Goal: Transaction & Acquisition: Purchase product/service

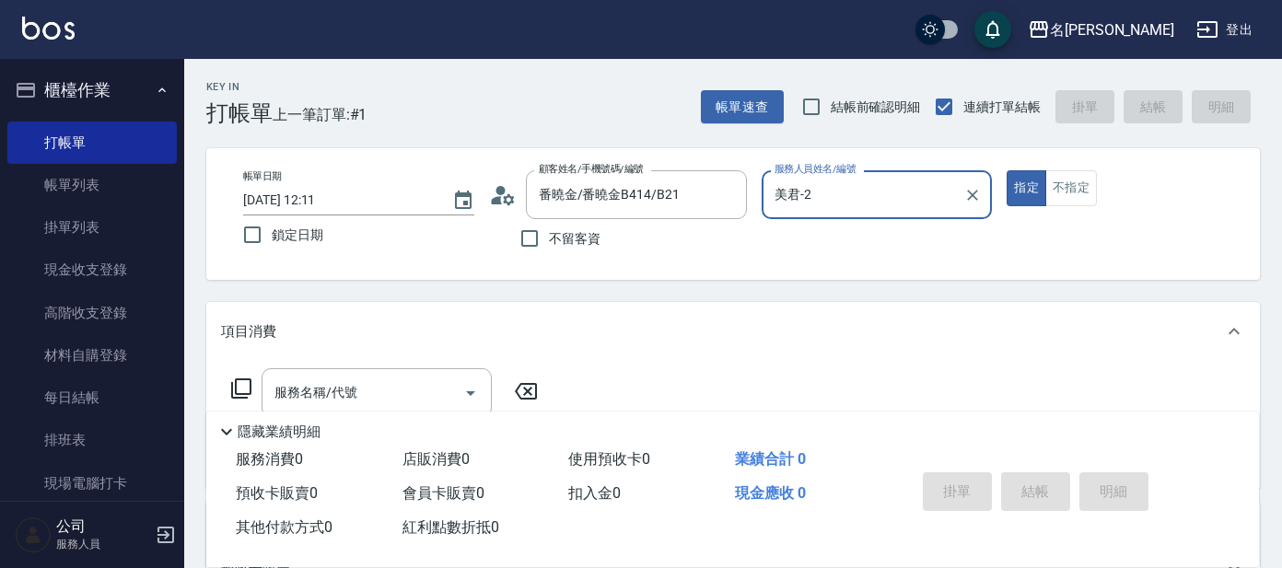
scroll to position [328, 0]
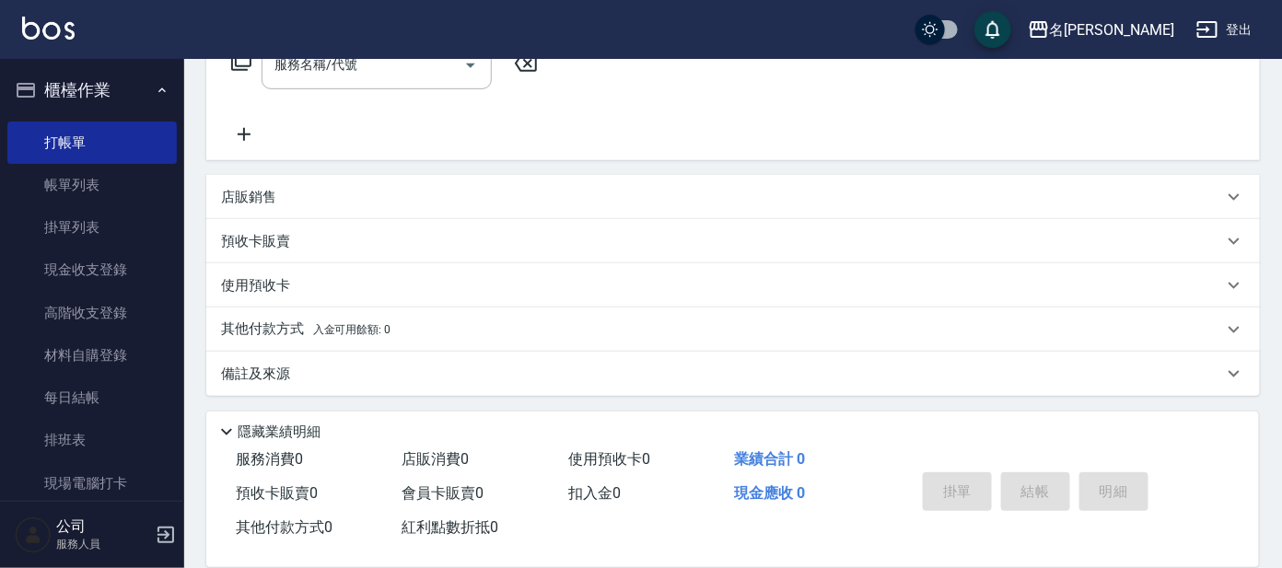
click at [344, 64] on div "服務名稱/代號 服務名稱/代號" at bounding box center [376, 65] width 230 height 49
type input "506"
click at [424, 77] on input "506" at bounding box center [363, 65] width 186 height 32
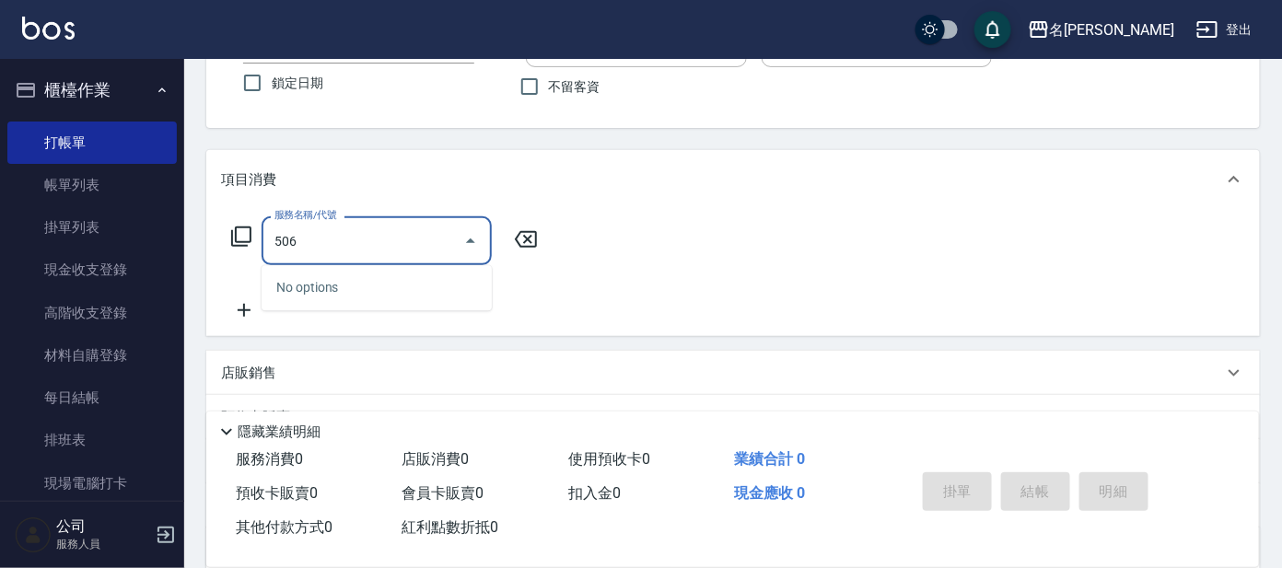
scroll to position [98, 0]
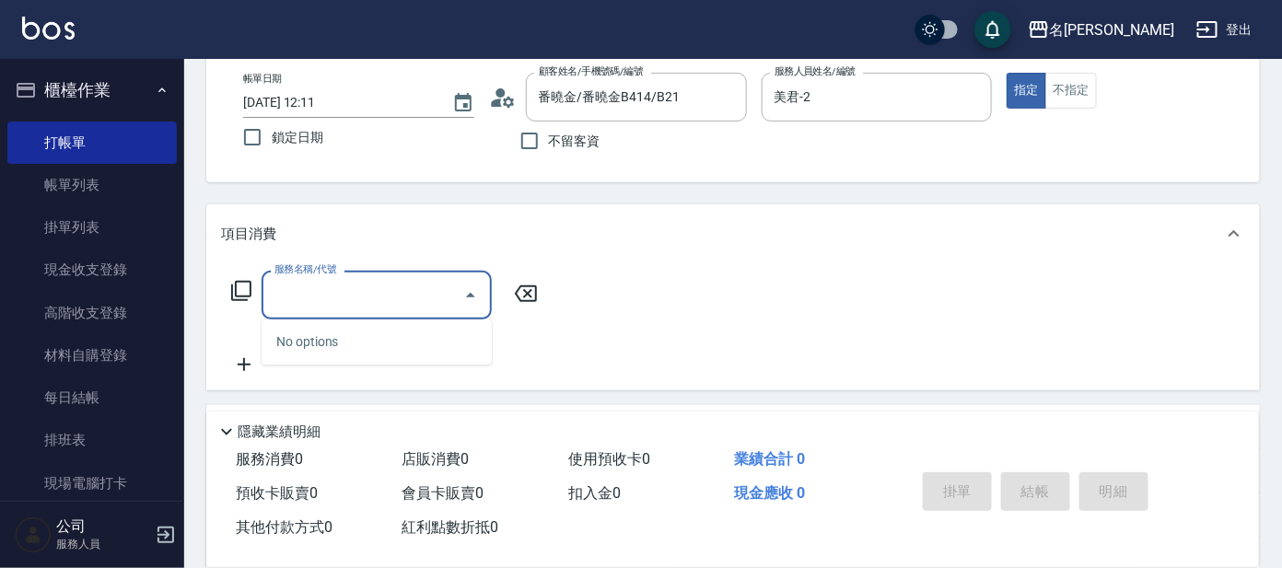
click at [249, 289] on icon at bounding box center [241, 291] width 22 height 22
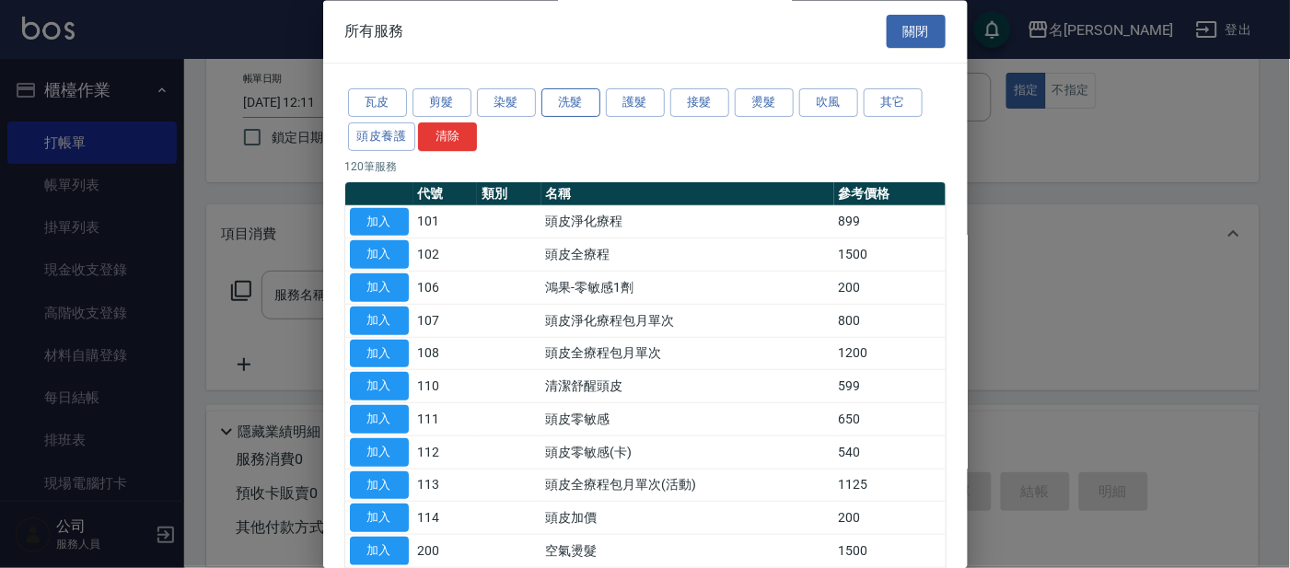
click at [561, 105] on button "洗髮" at bounding box center [570, 103] width 59 height 29
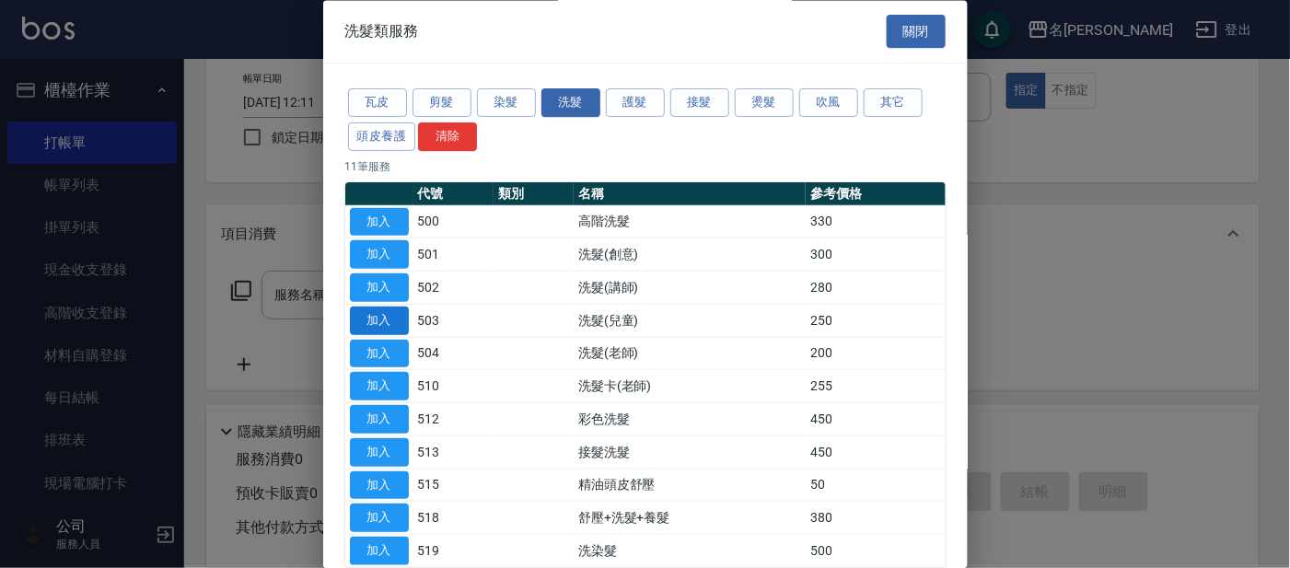
click at [392, 308] on button "加入" at bounding box center [379, 321] width 59 height 29
type input "洗髮(兒童)(503)"
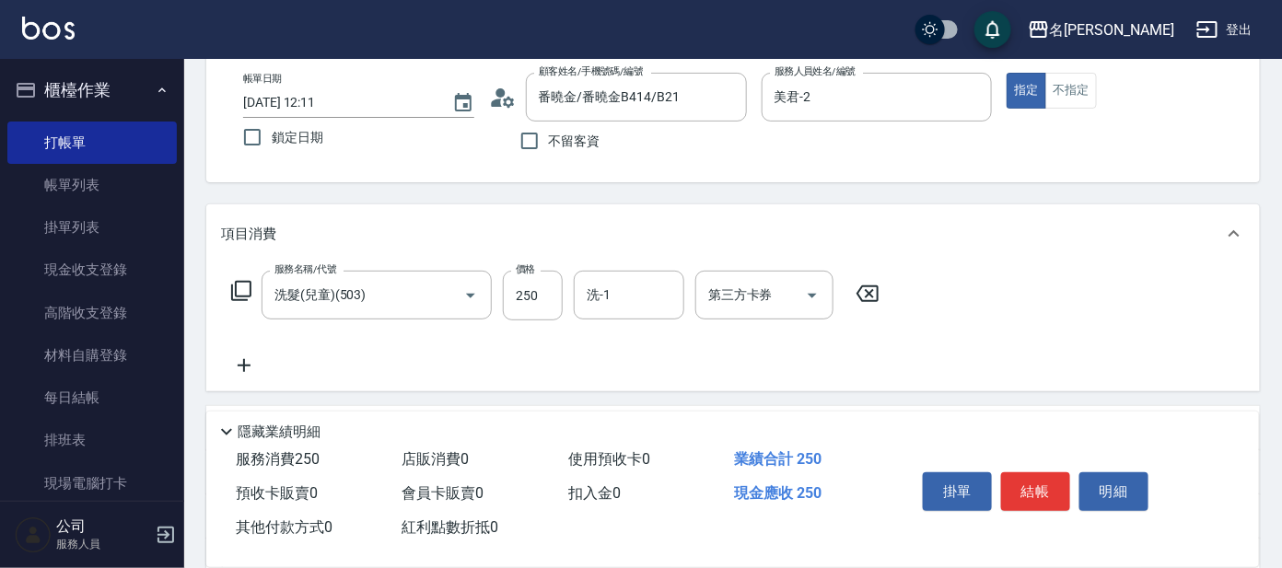
click at [244, 362] on icon at bounding box center [244, 365] width 13 height 13
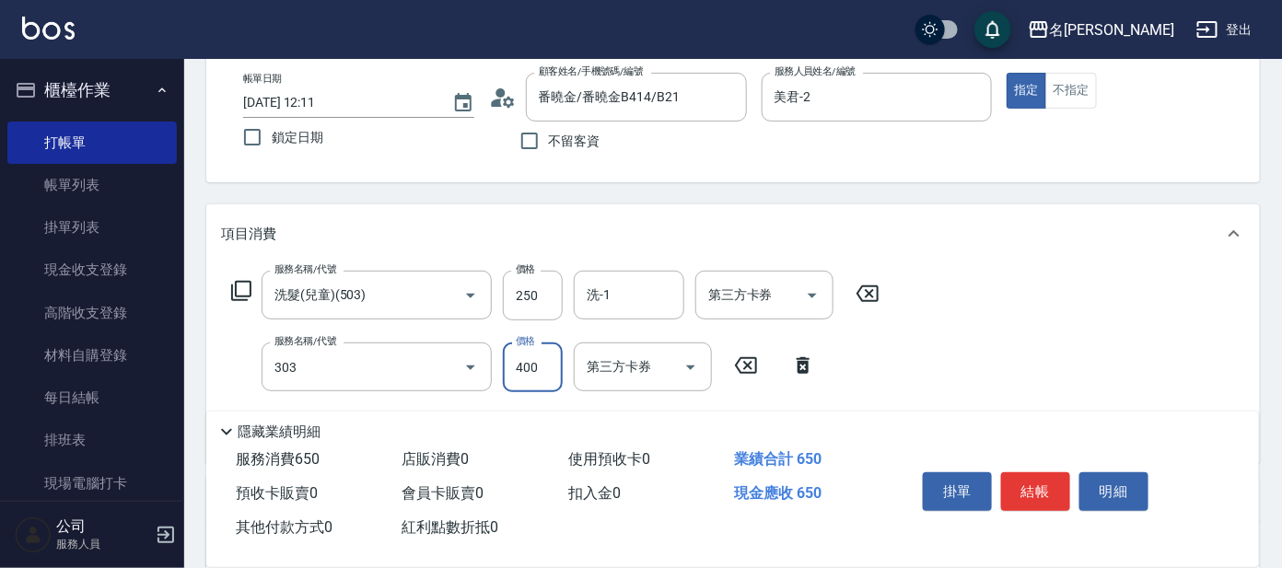
type input "剪髮C級設計師(303)"
type input "350"
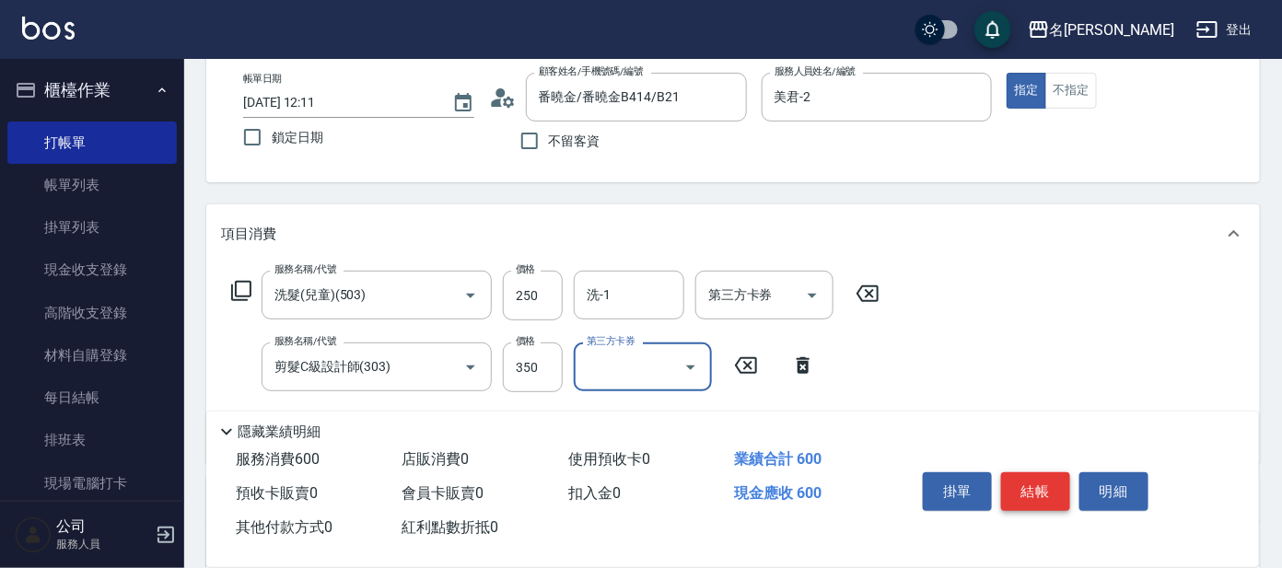
click at [1040, 486] on button "結帳" at bounding box center [1035, 491] width 69 height 39
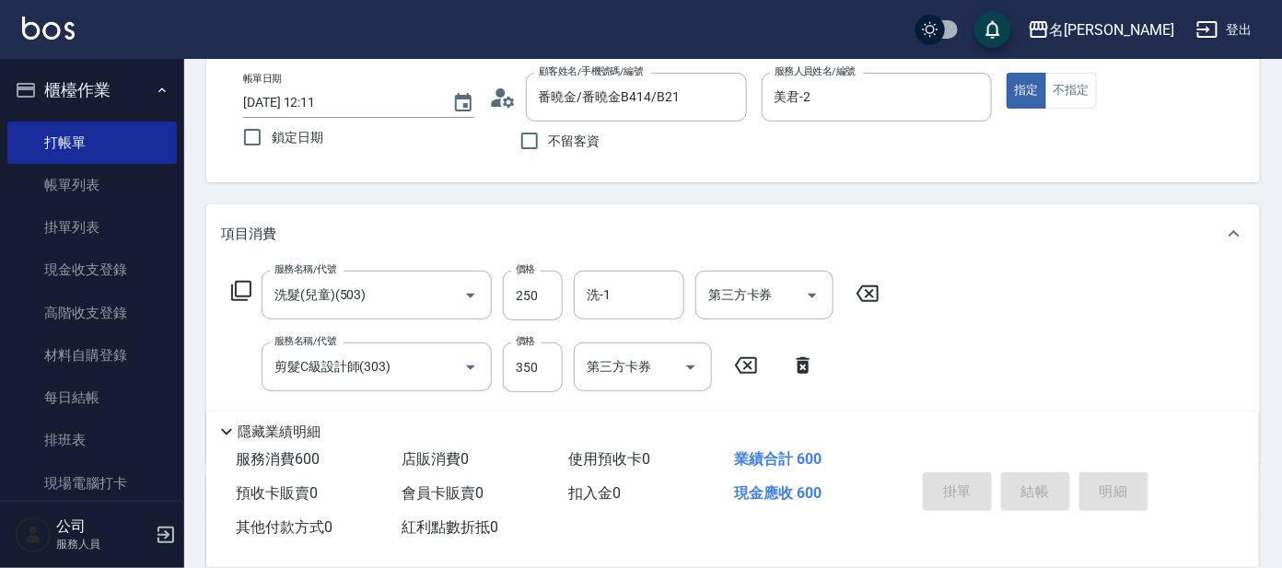
type input "[DATE] 13:14"
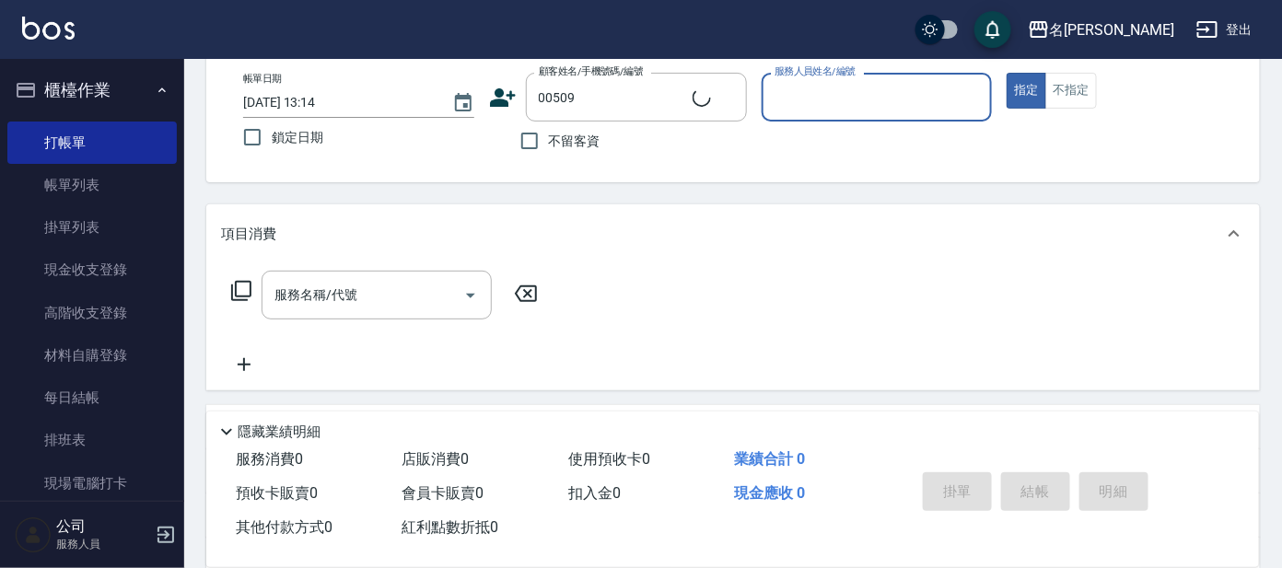
type input "[PERSON_NAME]/0952718614/00509"
type input "美君-2"
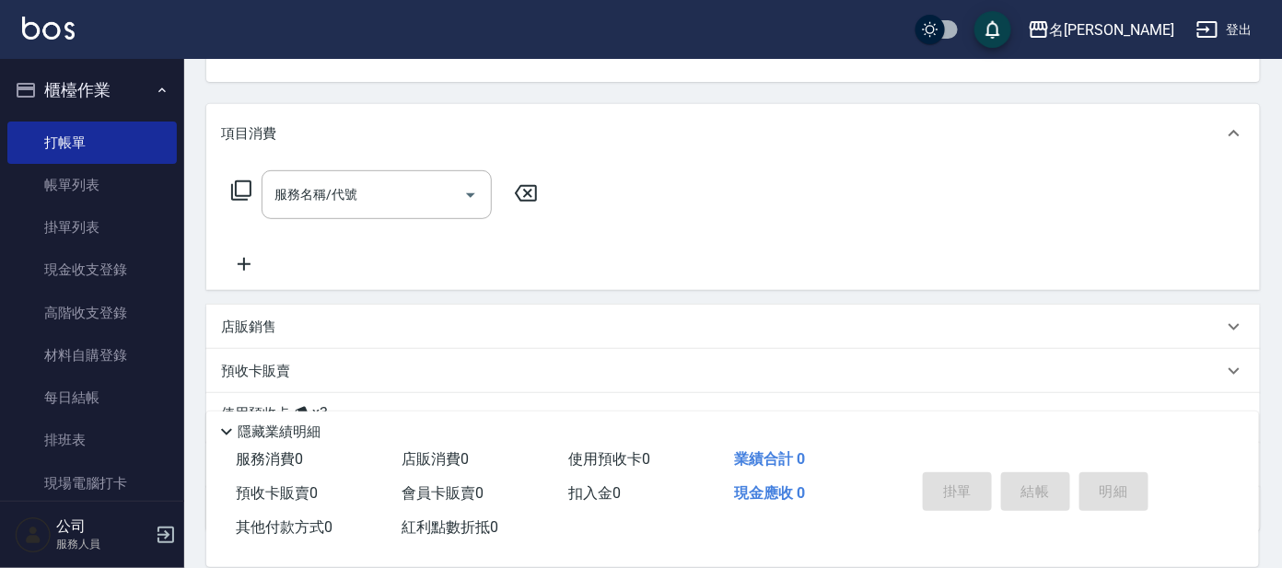
scroll to position [332, 0]
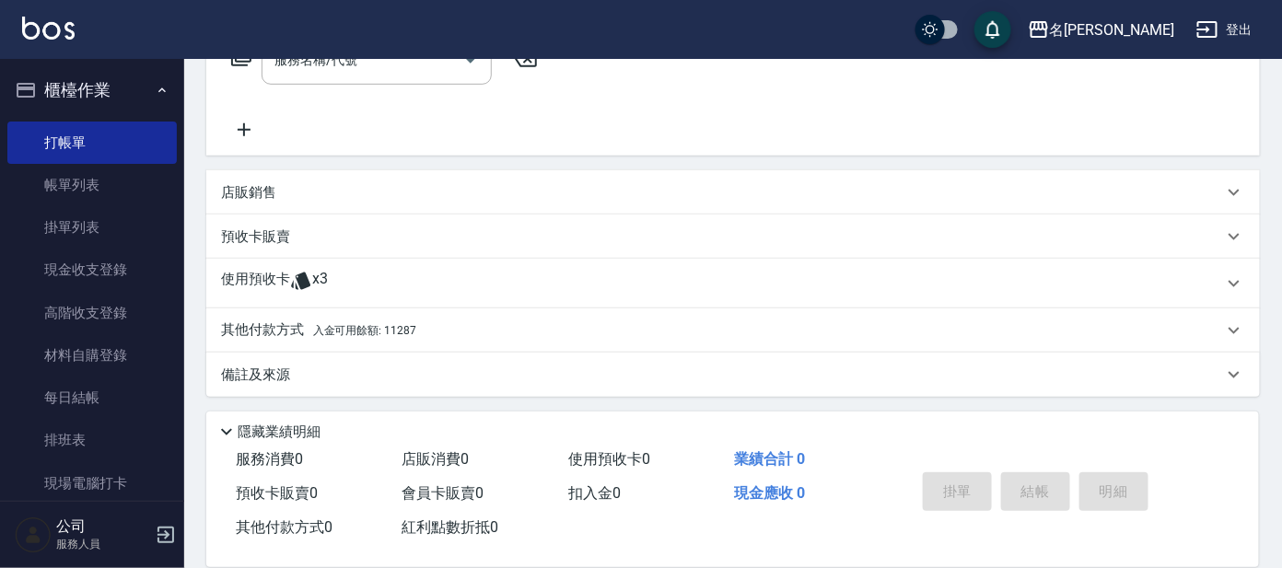
click at [243, 282] on p "使用預收卡" at bounding box center [255, 284] width 69 height 28
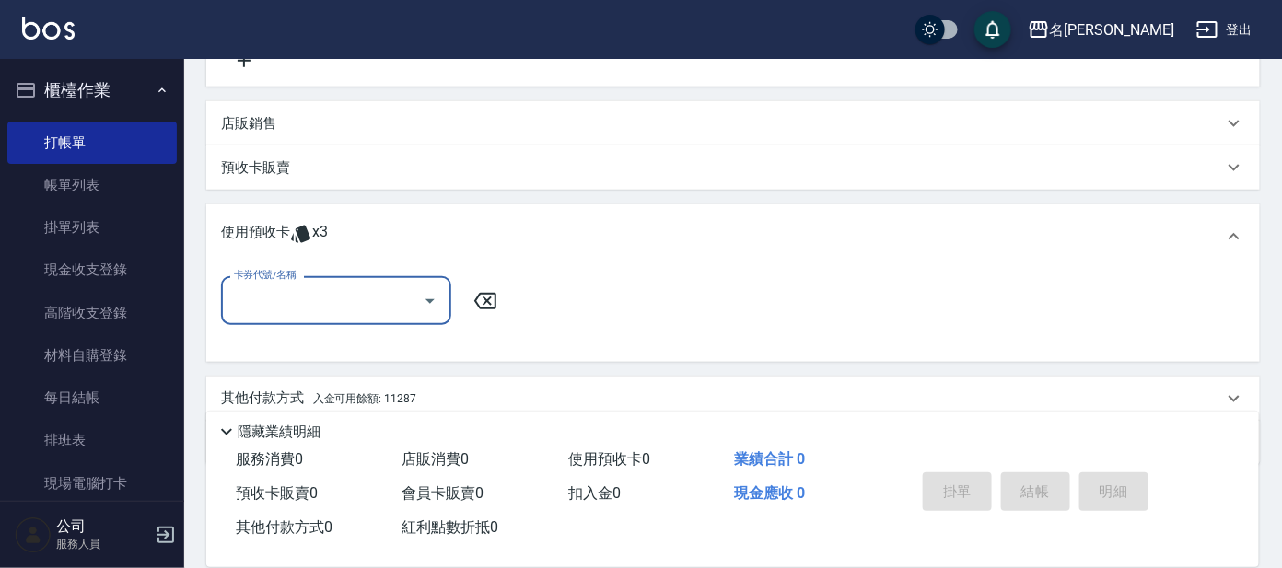
scroll to position [470, 0]
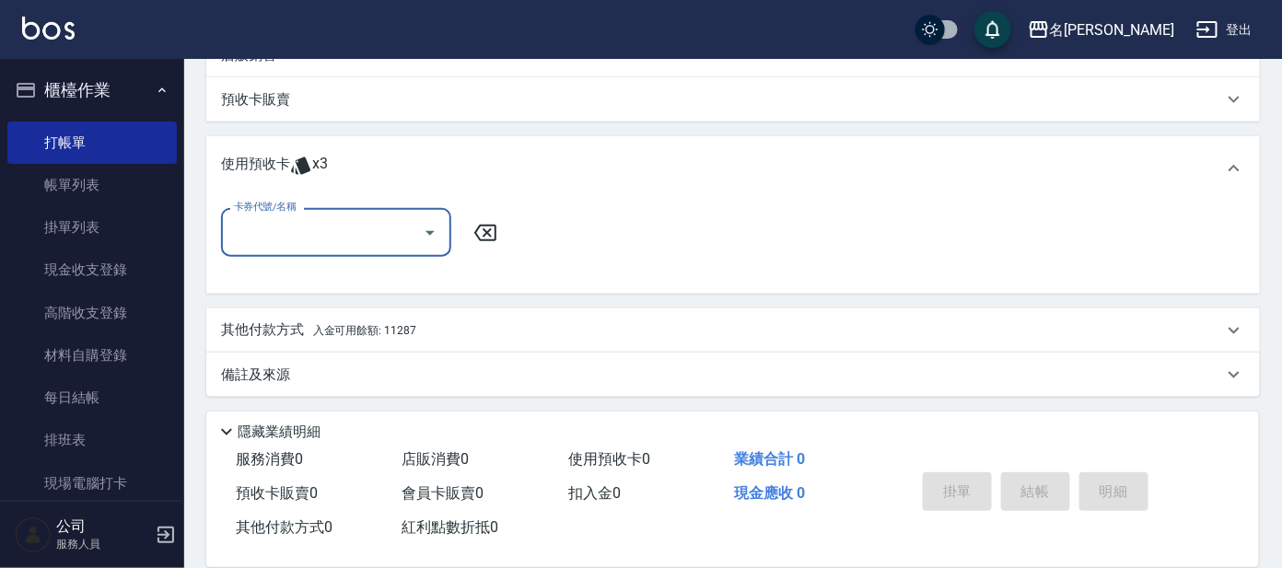
click at [346, 238] on input "卡券代號/名稱" at bounding box center [322, 232] width 186 height 32
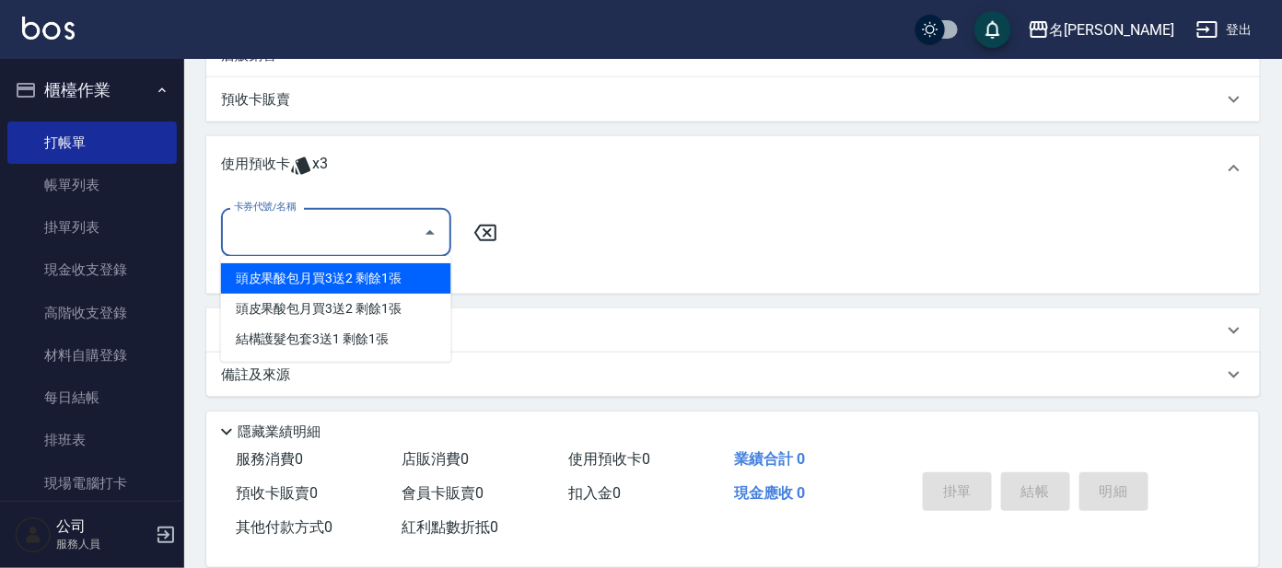
click at [356, 284] on div "頭皮果酸包月買3送2 剩餘1張" at bounding box center [336, 278] width 230 height 30
type input "頭皮果酸包月買3送2"
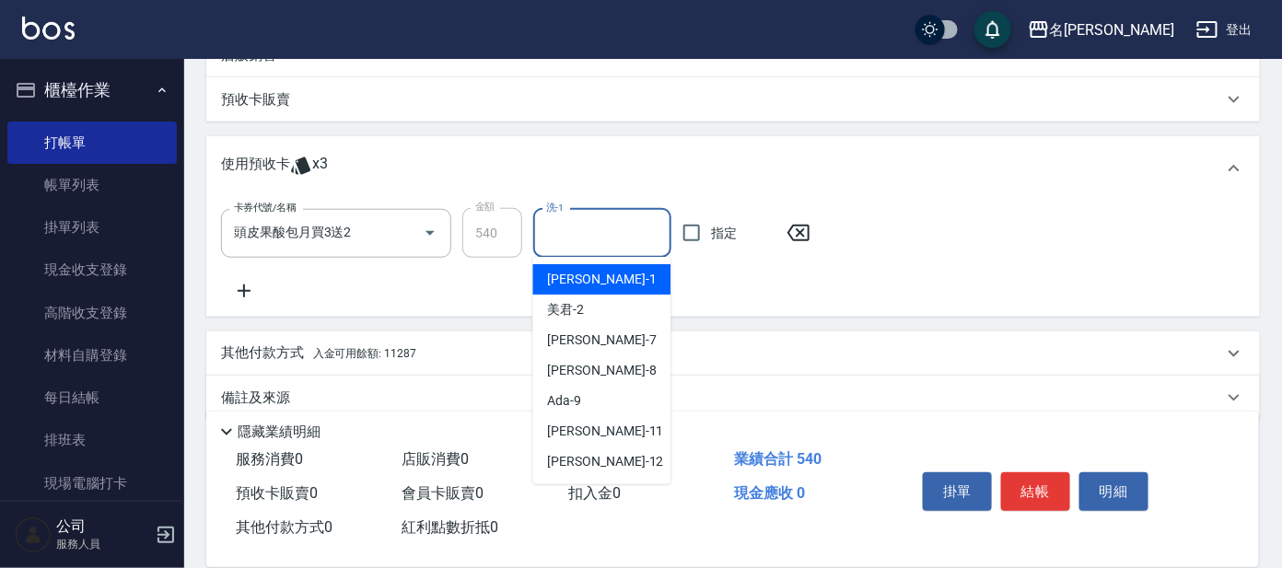
click at [637, 235] on input "洗-1" at bounding box center [602, 233] width 122 height 32
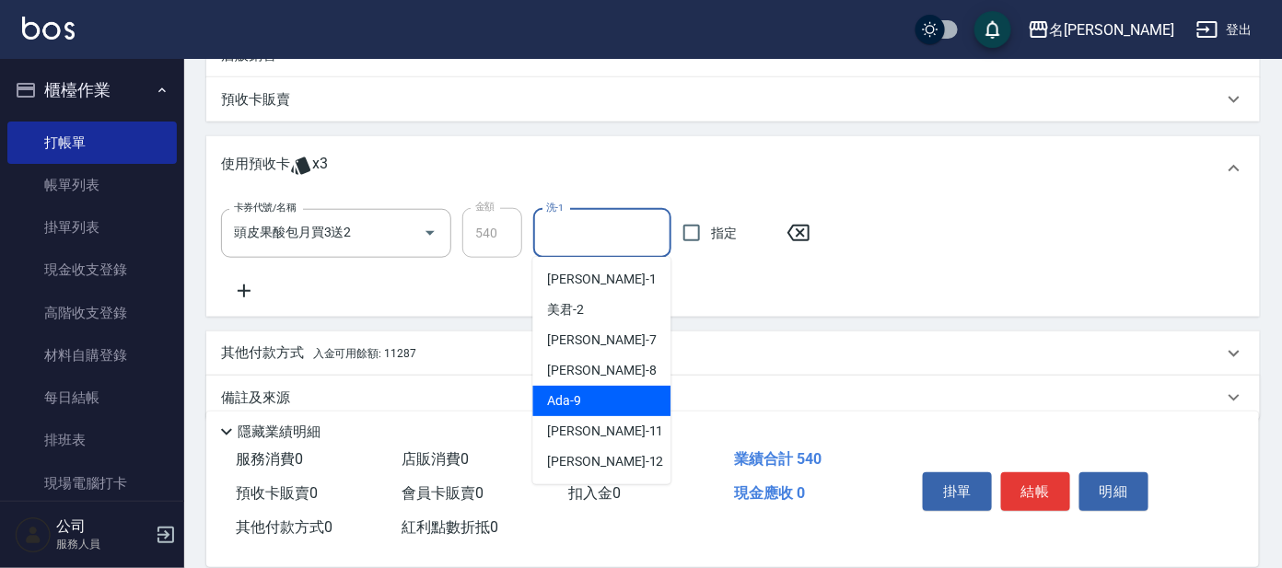
scroll to position [91, 0]
click at [622, 407] on div "酪梨 -17" at bounding box center [602, 401] width 138 height 30
type input "酪梨-17"
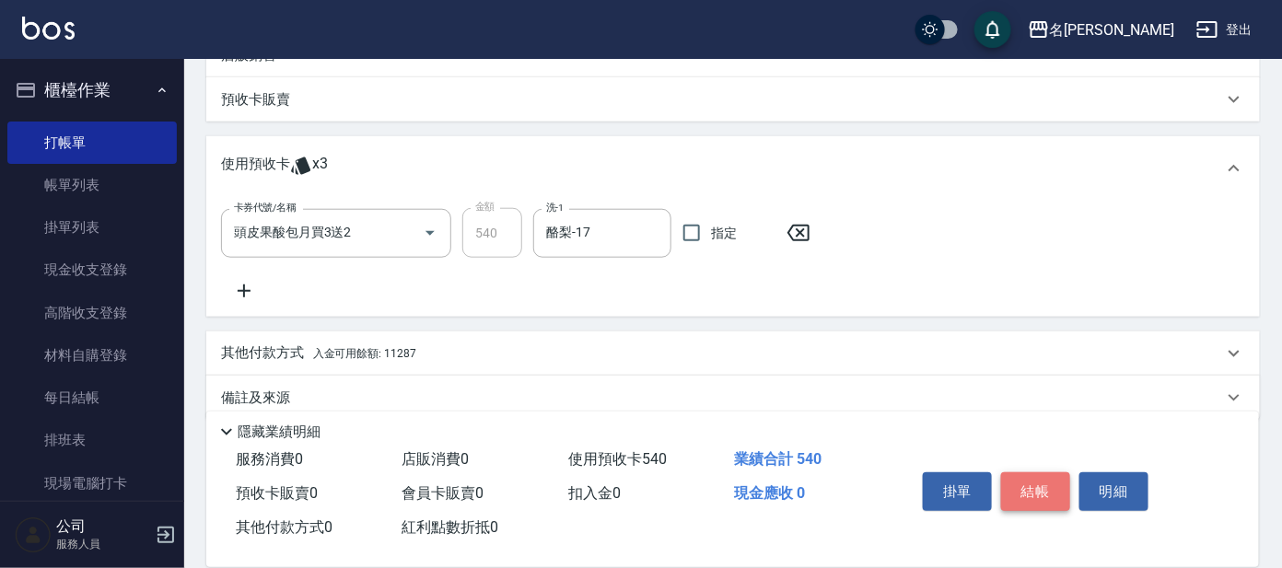
click at [1030, 488] on button "結帳" at bounding box center [1035, 491] width 69 height 39
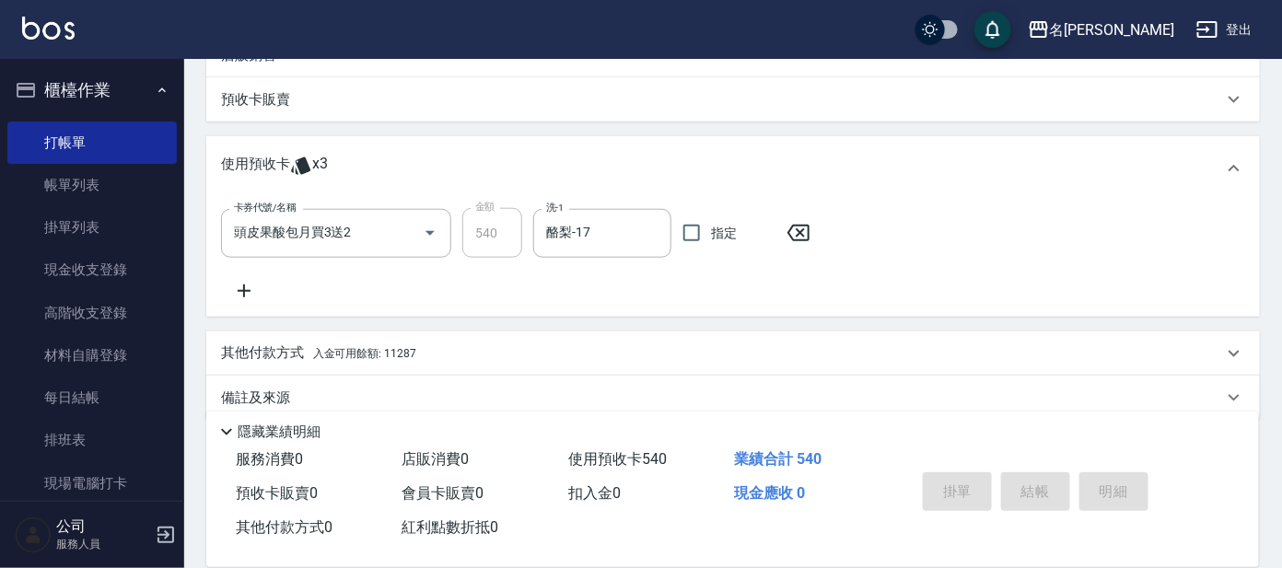
type input "[DATE] 13:18"
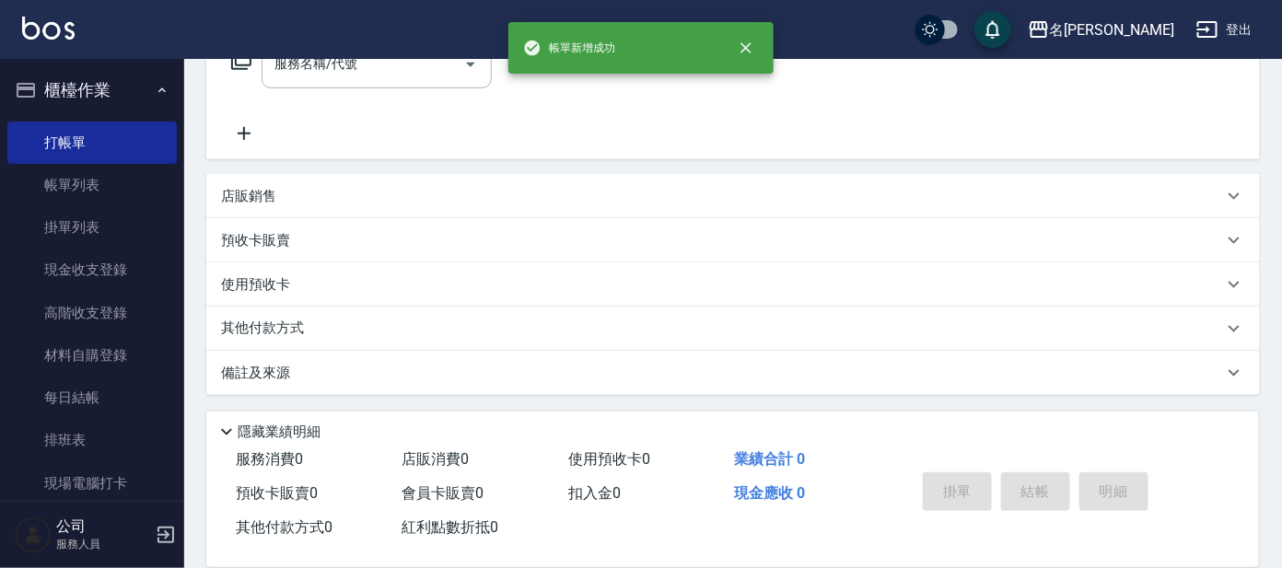
scroll to position [0, 0]
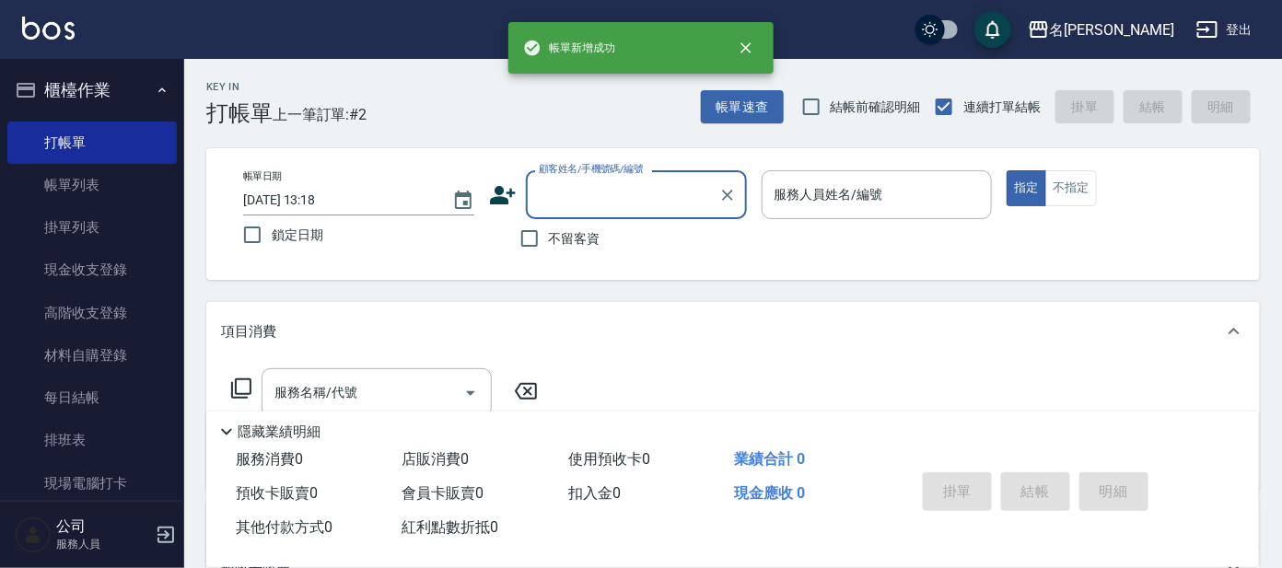
click at [69, 87] on button "櫃檯作業" at bounding box center [91, 90] width 169 height 48
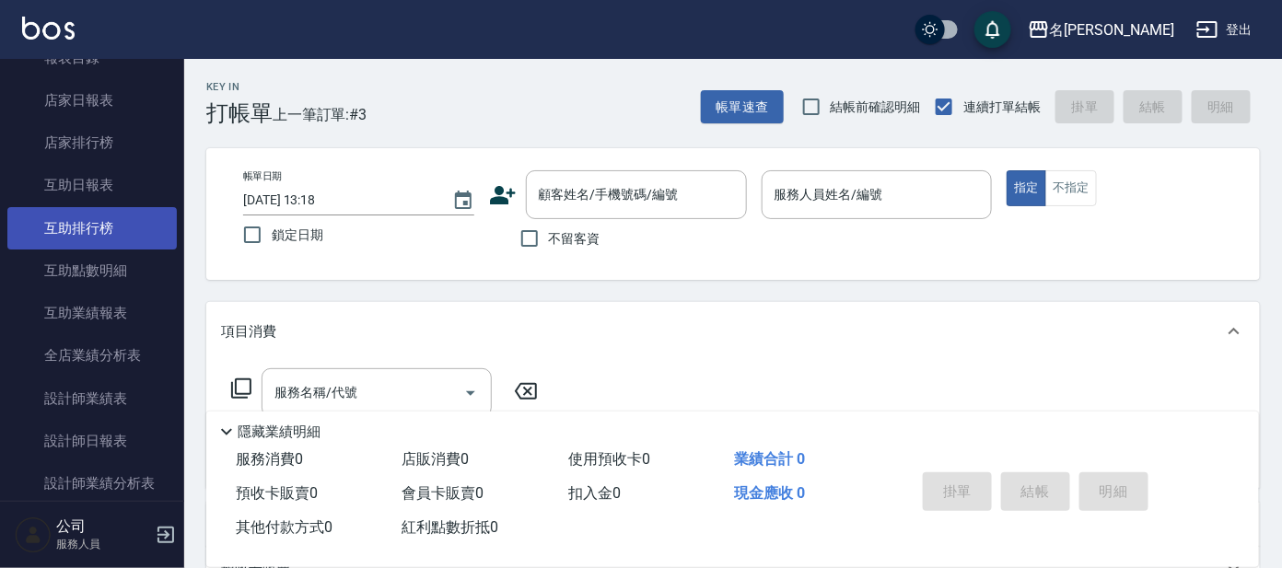
scroll to position [344, 0]
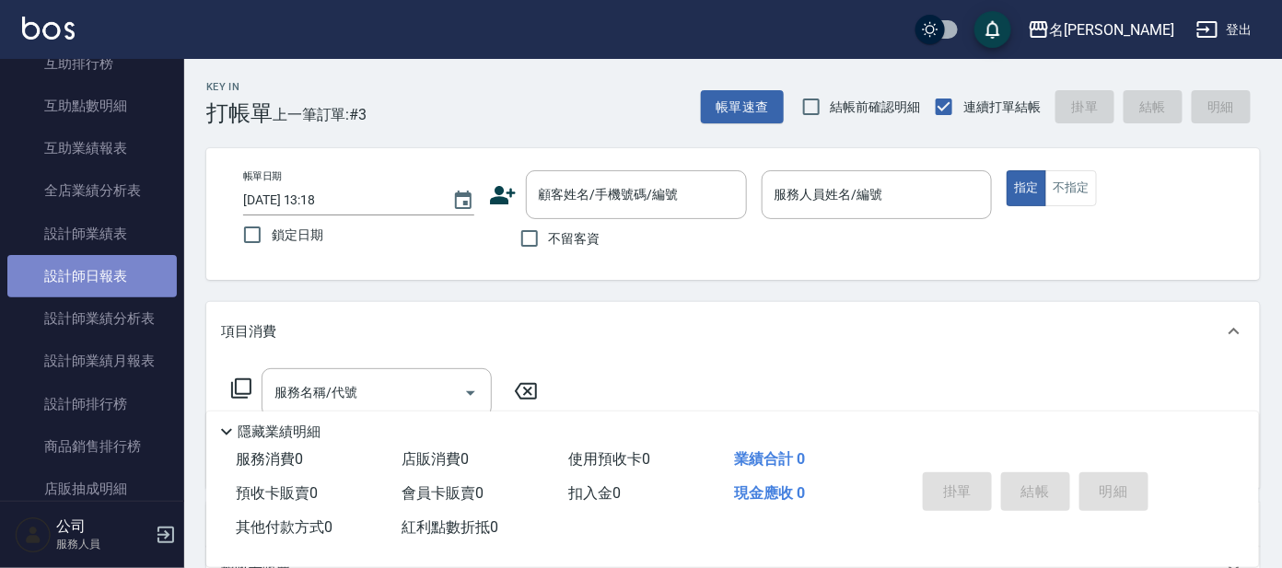
click at [110, 284] on link "設計師日報表" at bounding box center [91, 276] width 169 height 42
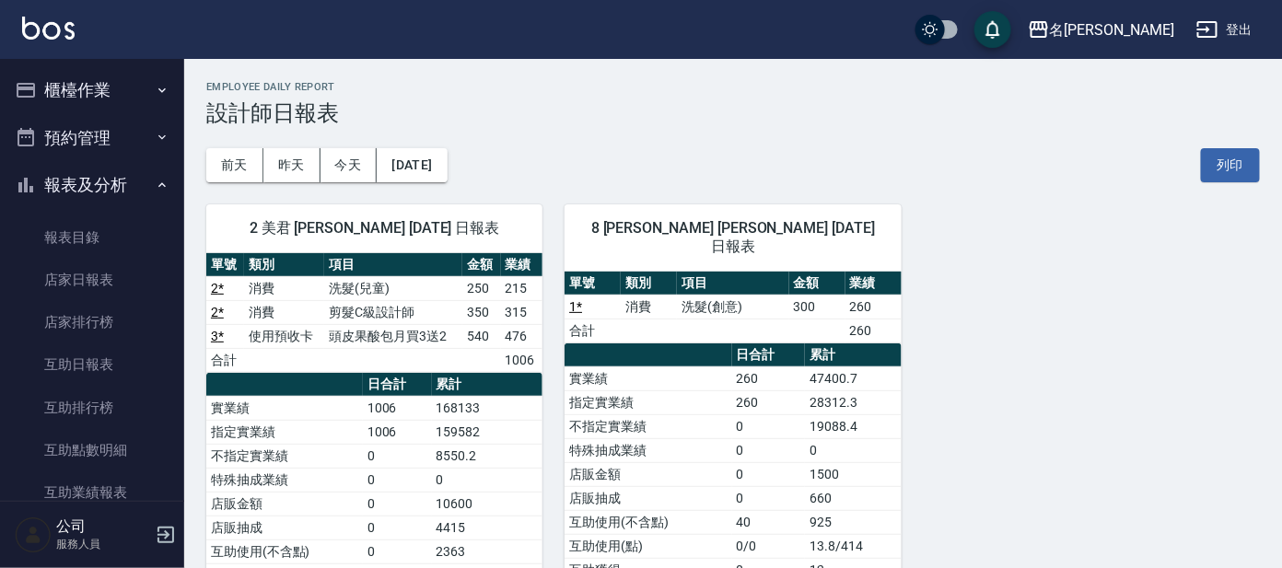
click at [71, 98] on button "櫃檯作業" at bounding box center [91, 90] width 169 height 48
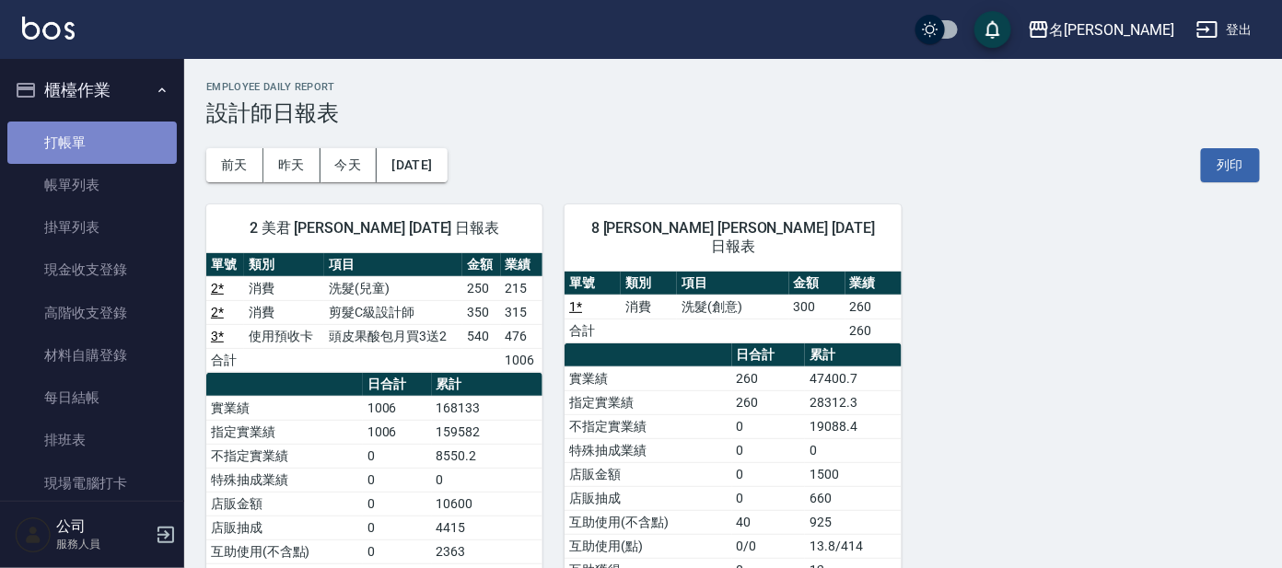
click at [93, 153] on link "打帳單" at bounding box center [91, 143] width 169 height 42
